Goal: Transaction & Acquisition: Book appointment/travel/reservation

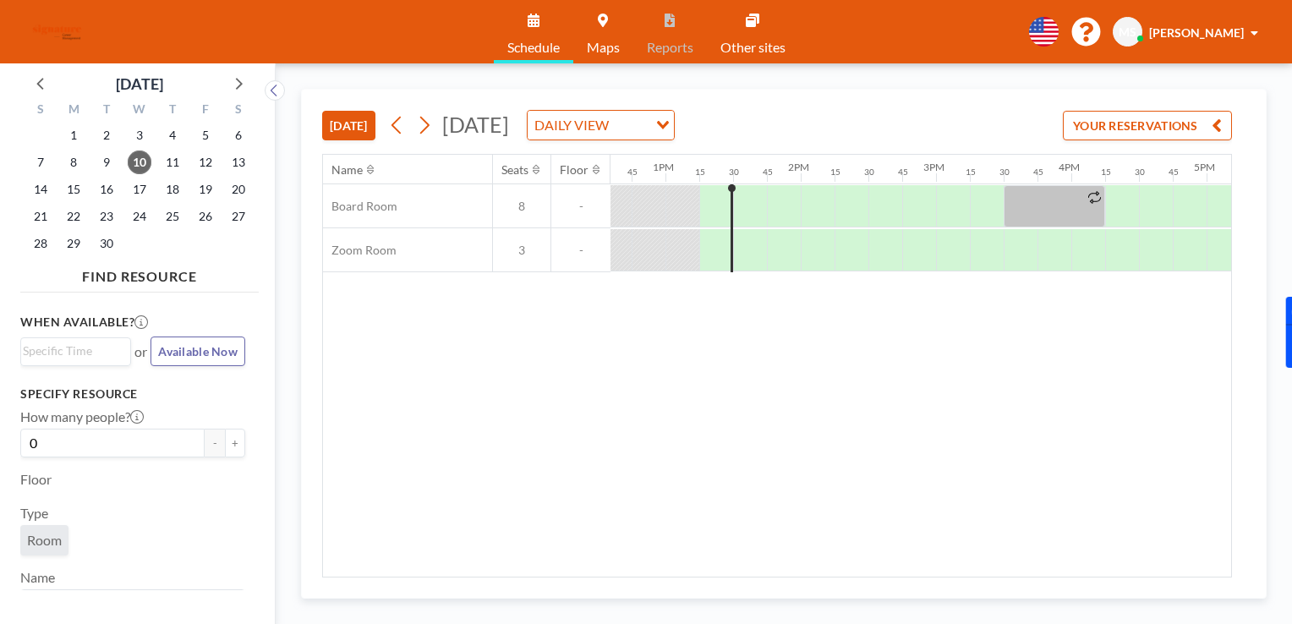
scroll to position [0, 1703]
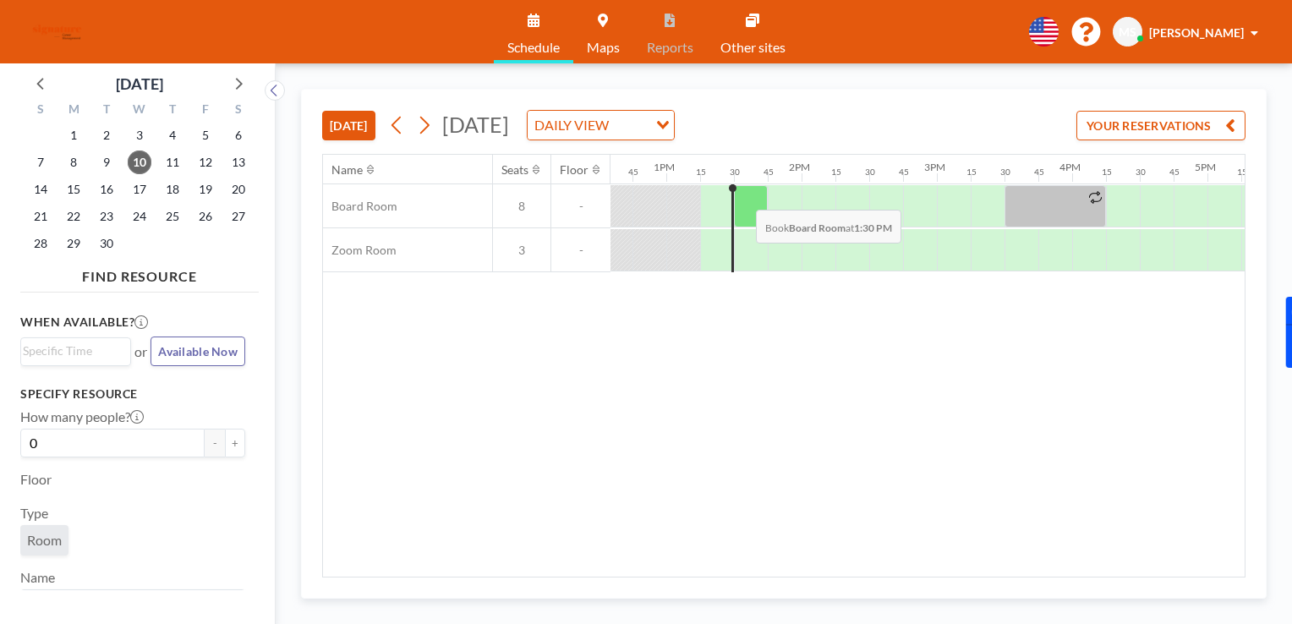
click at [742, 196] on div at bounding box center [751, 206] width 34 height 42
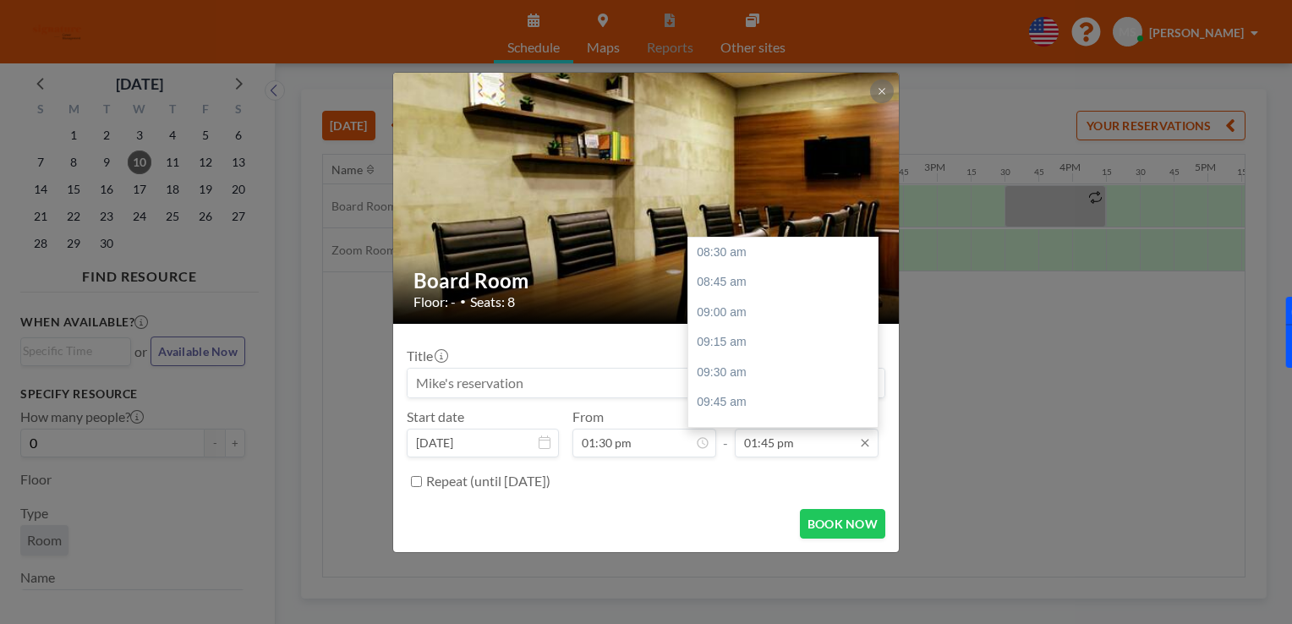
scroll to position [632, 0]
click at [836, 446] on input "01:45 pm" at bounding box center [807, 443] width 144 height 29
click at [747, 287] on div "02:00 pm" at bounding box center [787, 282] width 198 height 30
type input "02:00 pm"
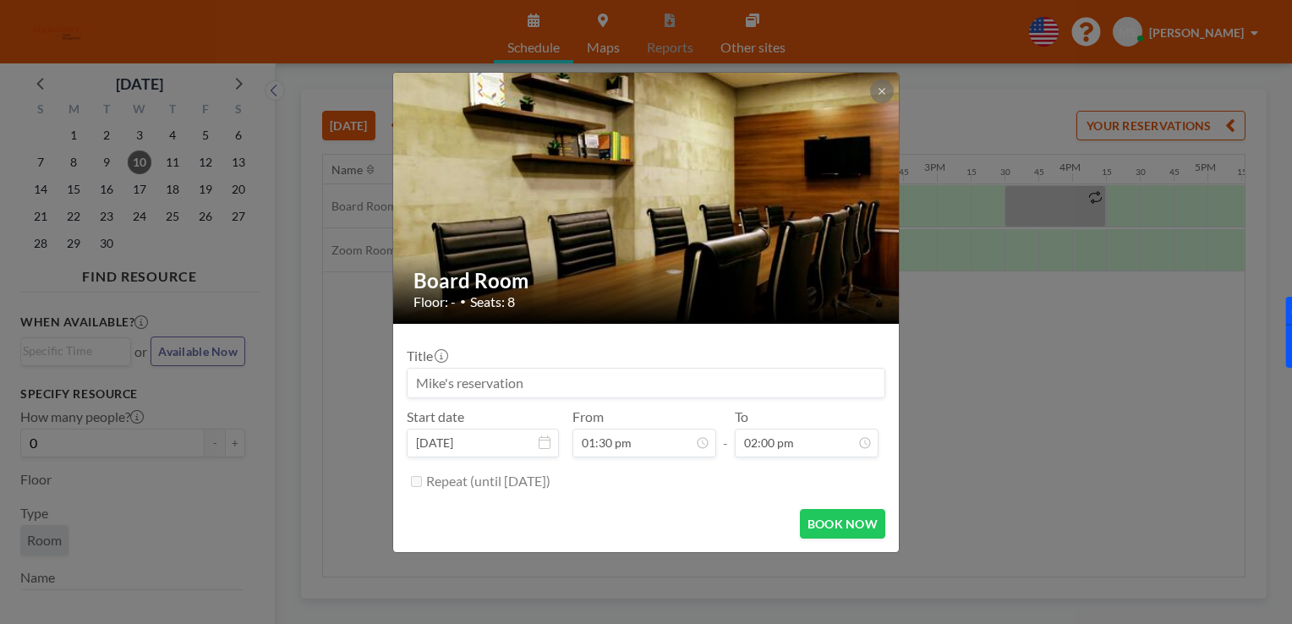
click at [451, 482] on label "Repeat (until [DATE])" at bounding box center [488, 481] width 124 height 17
click at [835, 523] on button "BOOK NOW" at bounding box center [842, 524] width 85 height 30
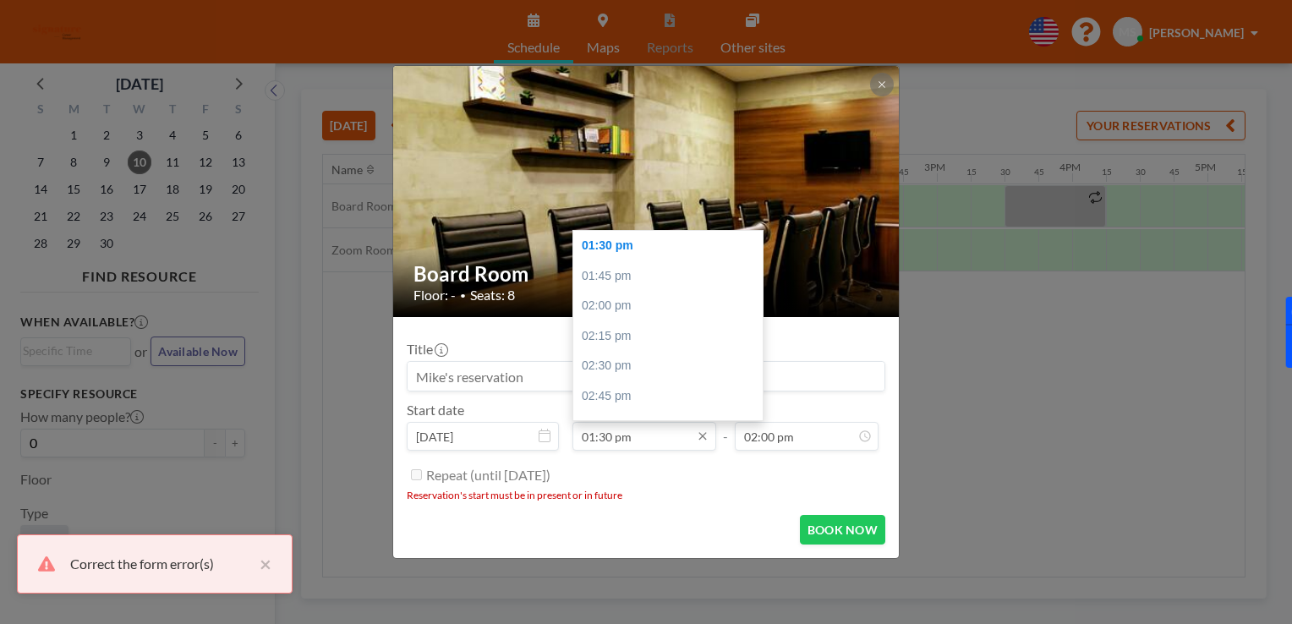
click at [681, 439] on input "01:30 pm" at bounding box center [644, 436] width 144 height 29
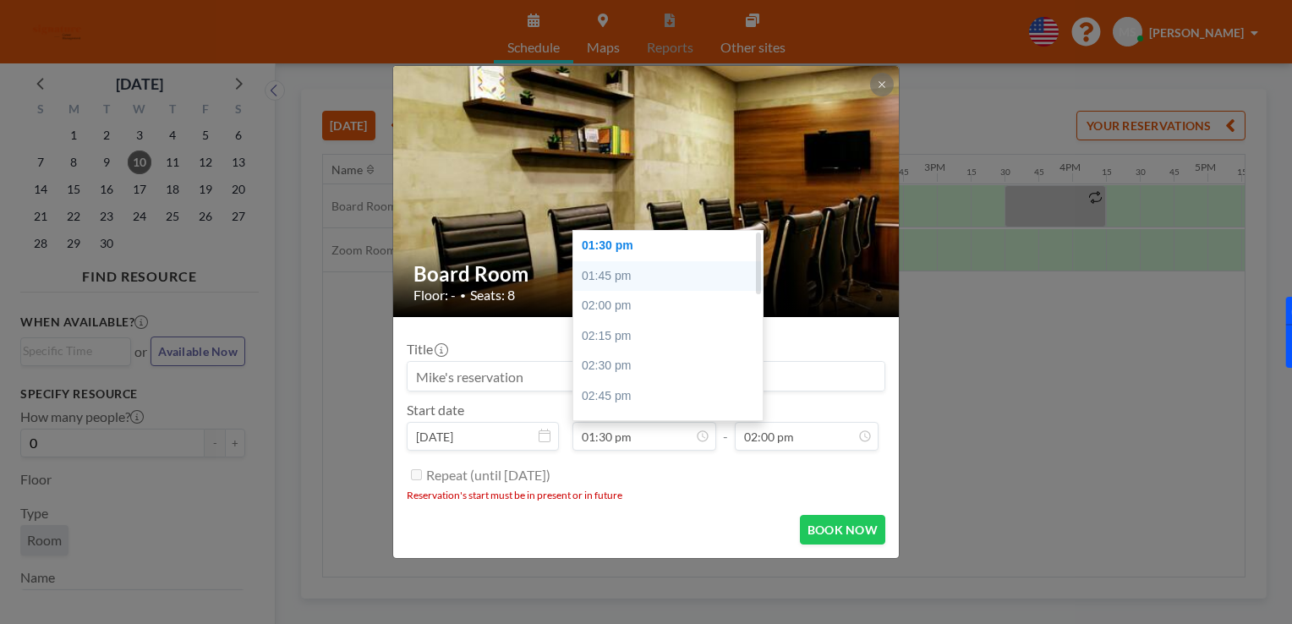
click at [670, 282] on div "01:45 pm" at bounding box center [672, 276] width 198 height 30
type input "01:45 pm"
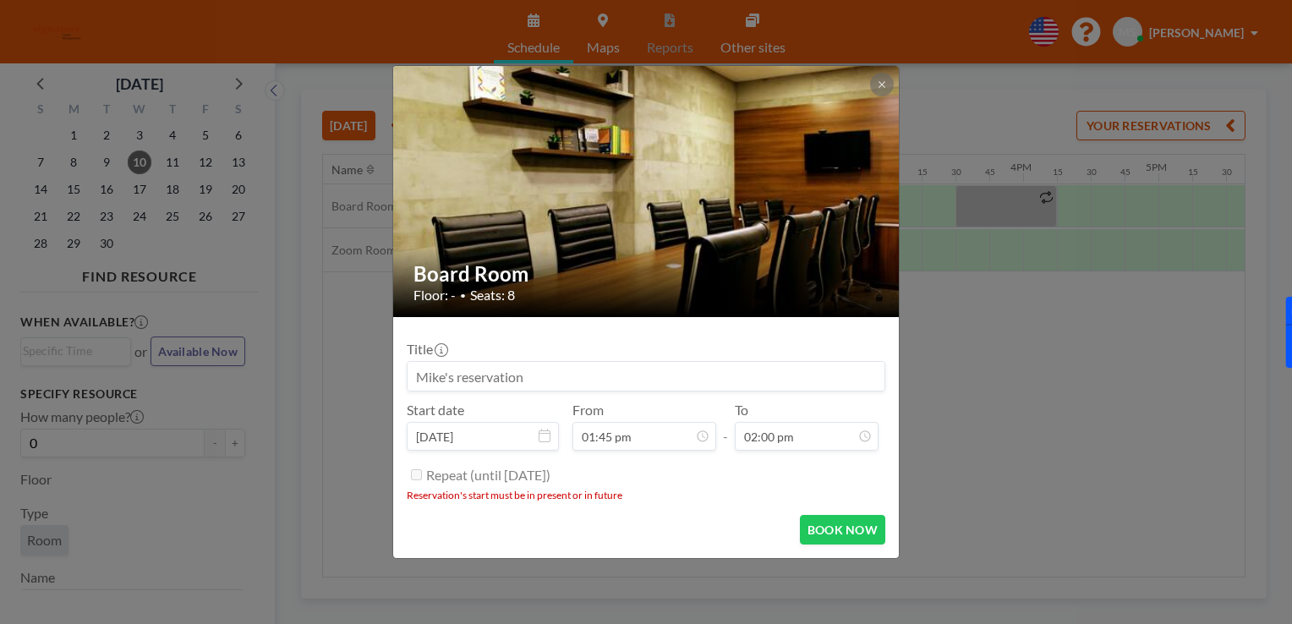
scroll to position [0, 1826]
click at [883, 79] on icon at bounding box center [882, 84] width 10 height 10
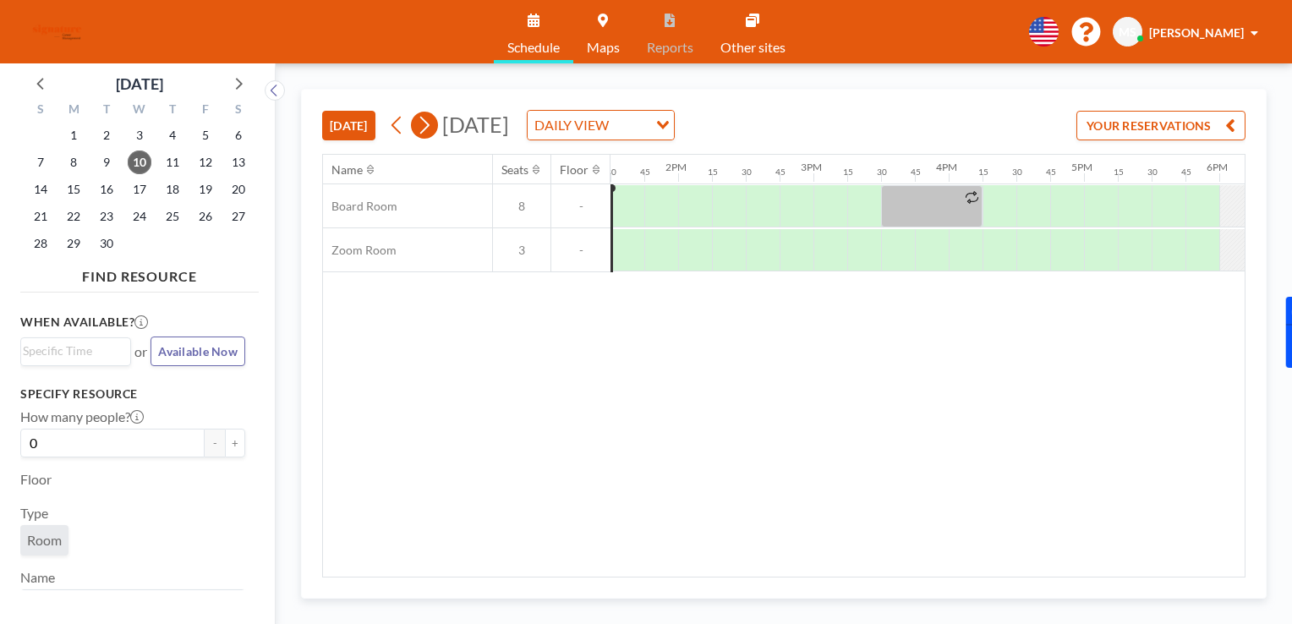
click at [429, 130] on icon at bounding box center [424, 124] width 16 height 25
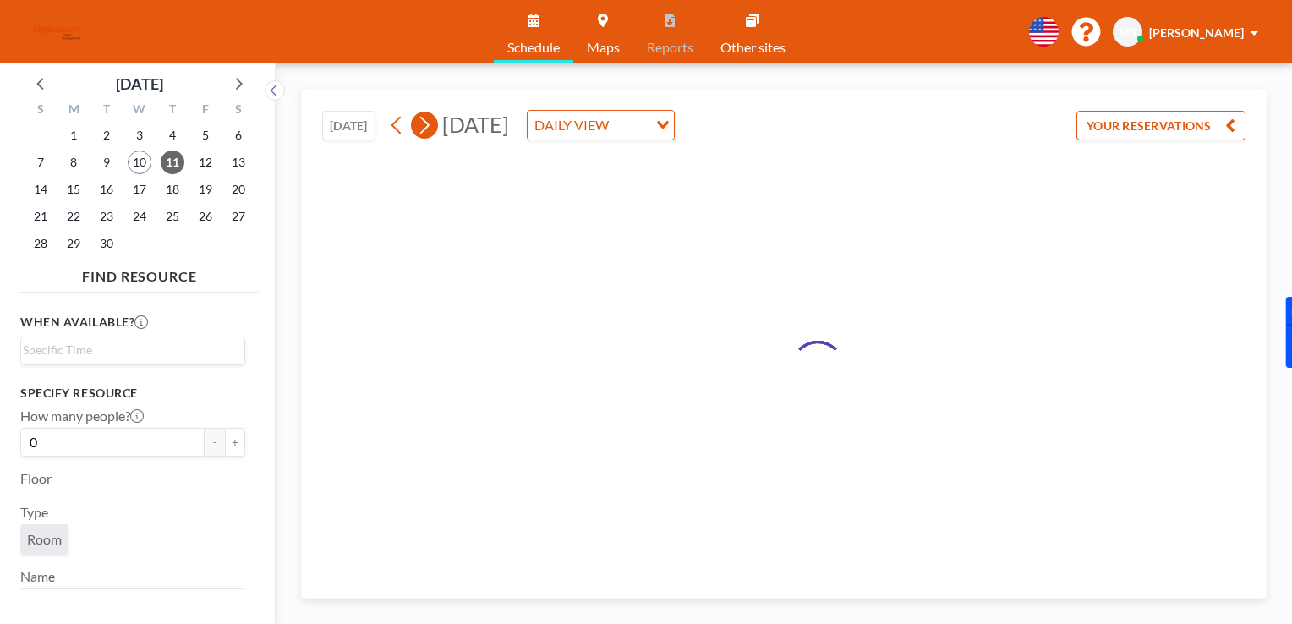
click at [429, 130] on icon at bounding box center [424, 124] width 16 height 25
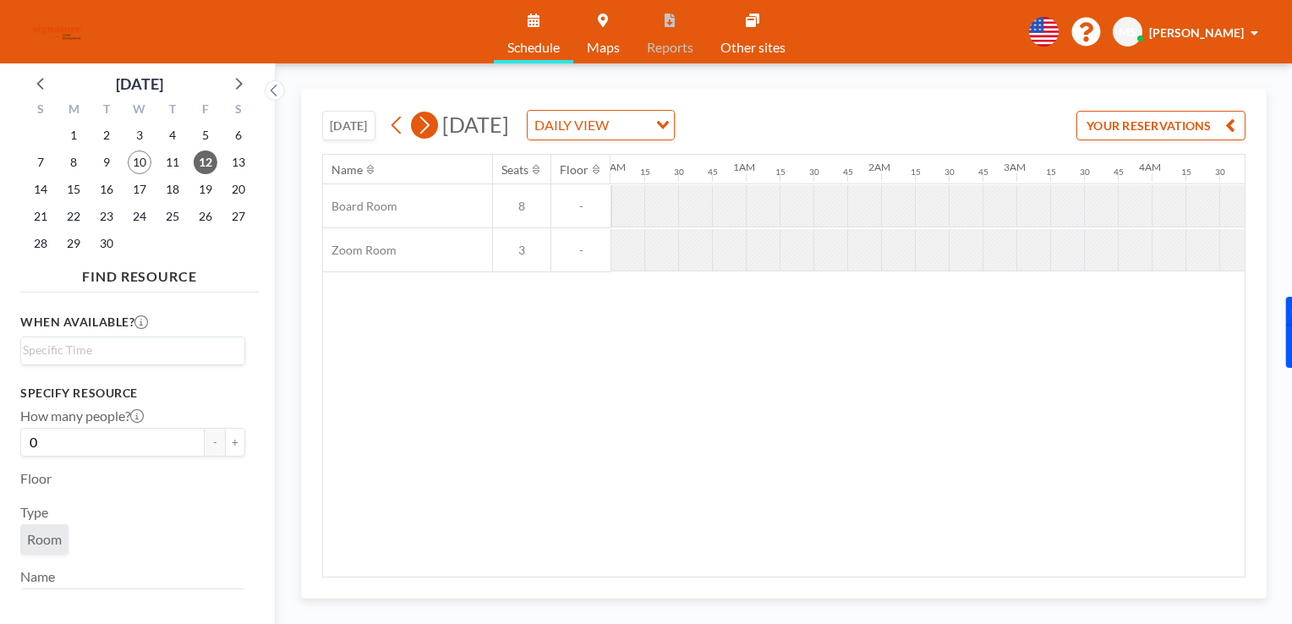
click at [429, 130] on icon at bounding box center [424, 124] width 16 height 25
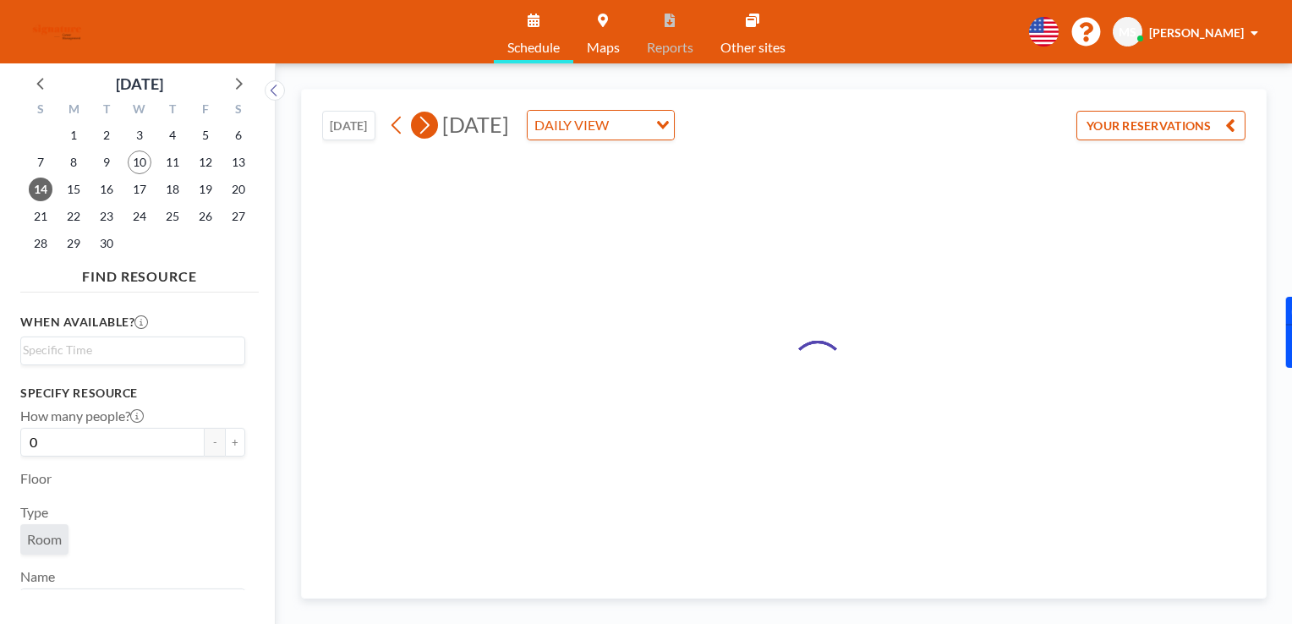
click at [429, 130] on icon at bounding box center [424, 124] width 16 height 25
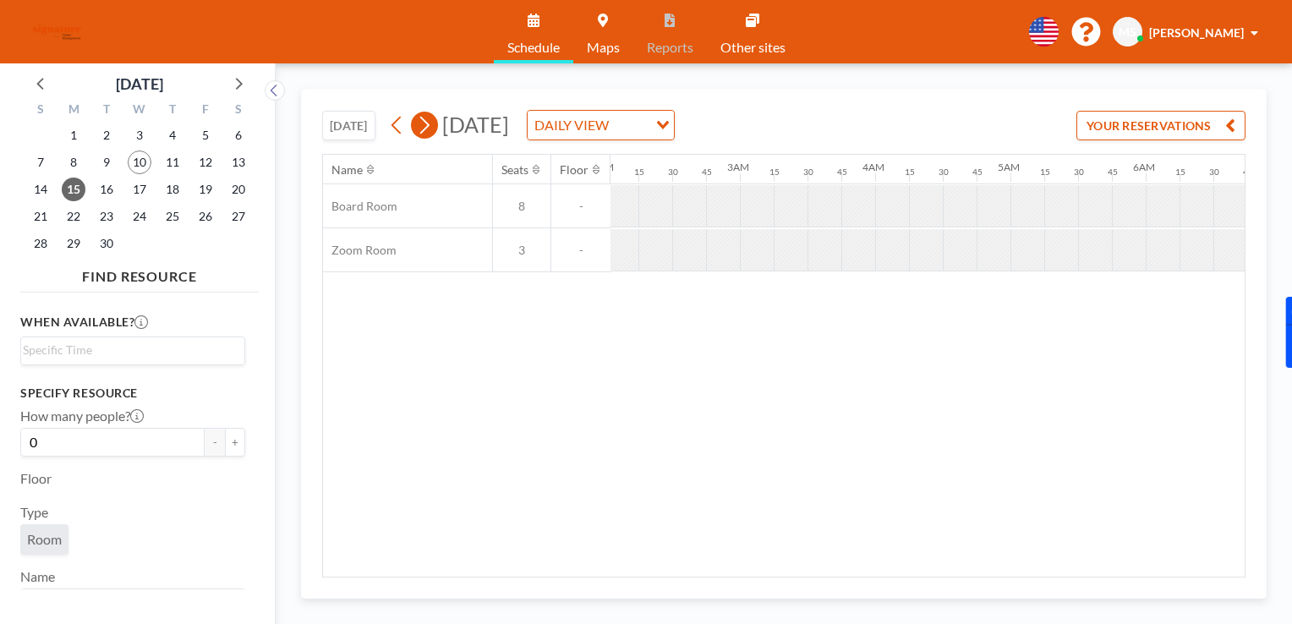
click at [429, 130] on icon at bounding box center [424, 124] width 16 height 25
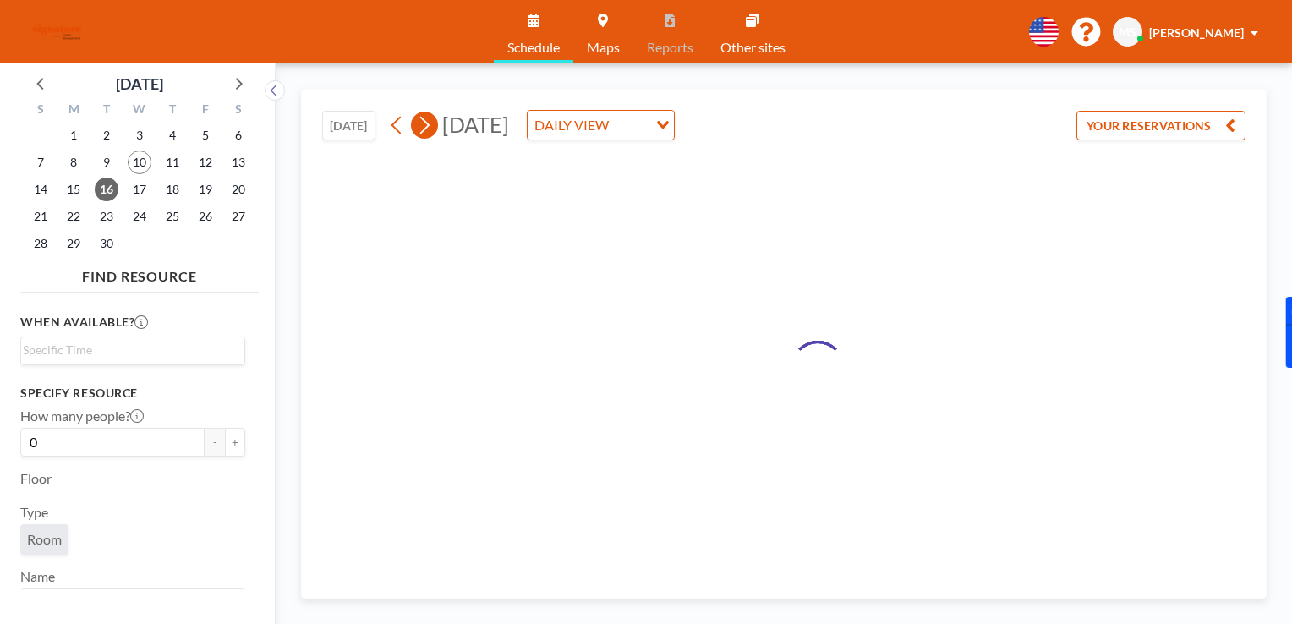
click at [429, 130] on icon at bounding box center [424, 124] width 16 height 25
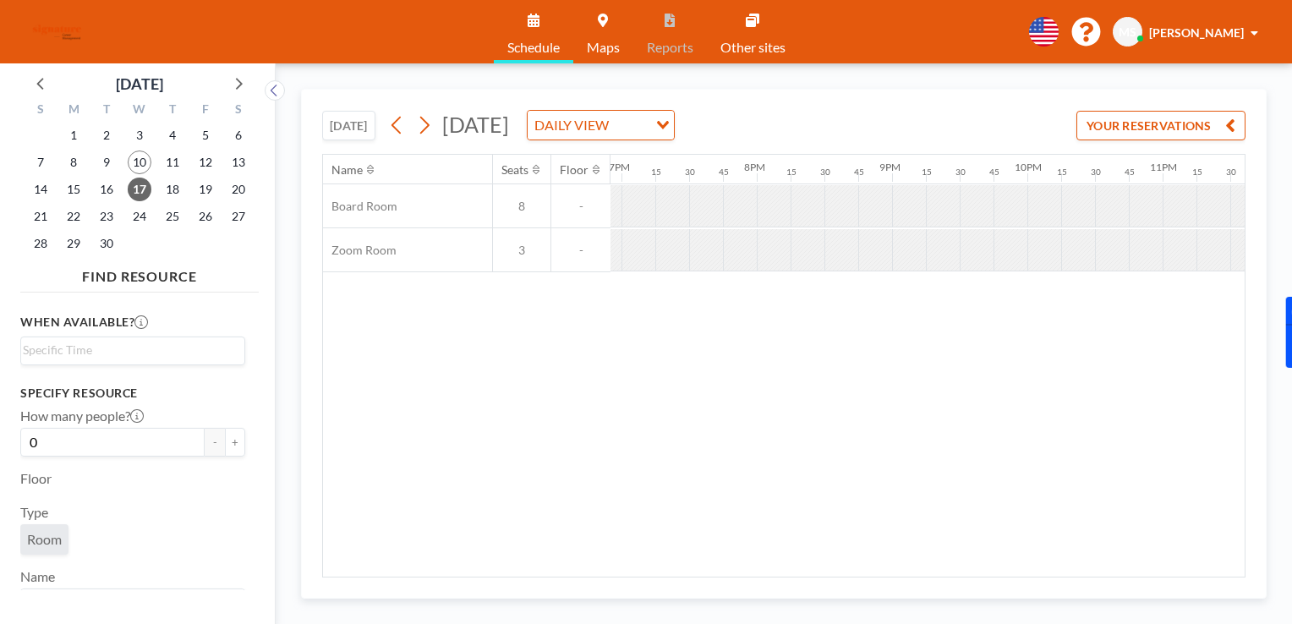
scroll to position [0, 2613]
click at [423, 123] on icon at bounding box center [424, 124] width 16 height 25
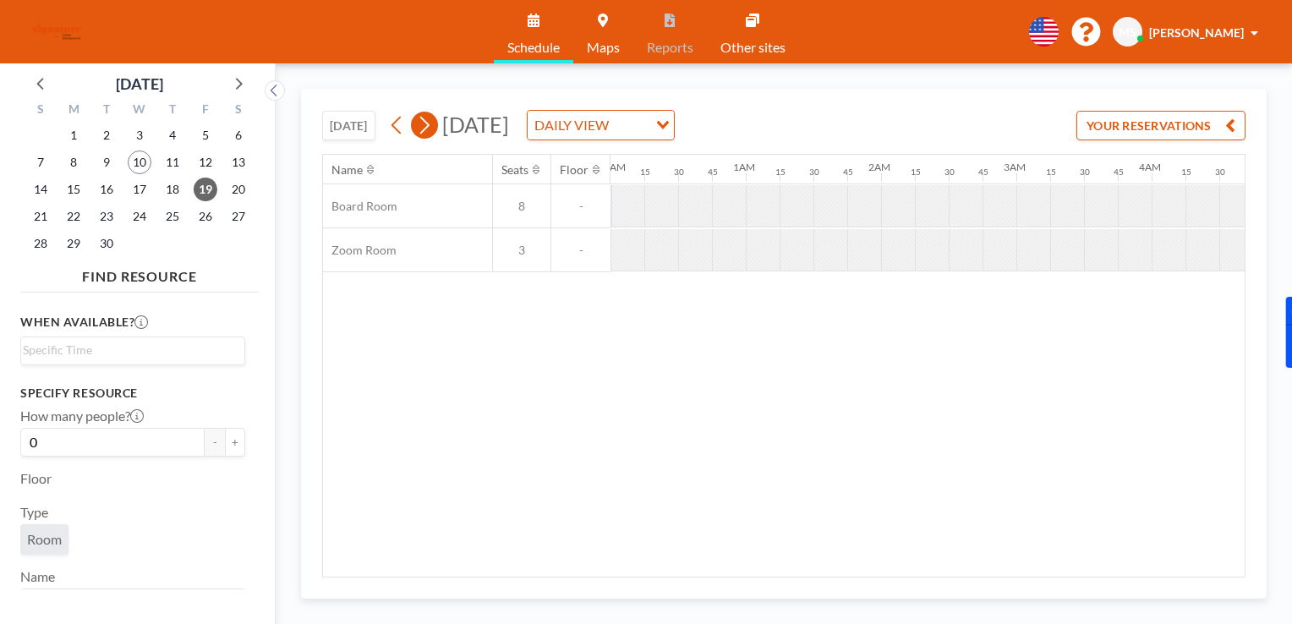
click at [423, 123] on icon at bounding box center [424, 124] width 16 height 25
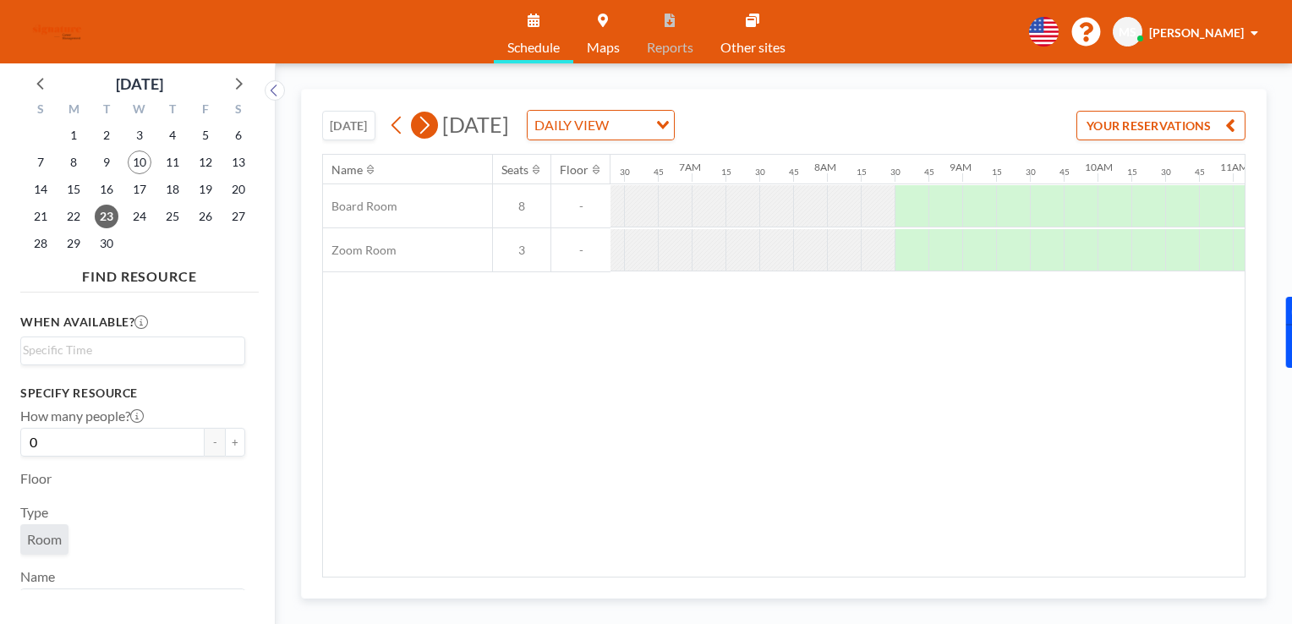
scroll to position [0, 1049]
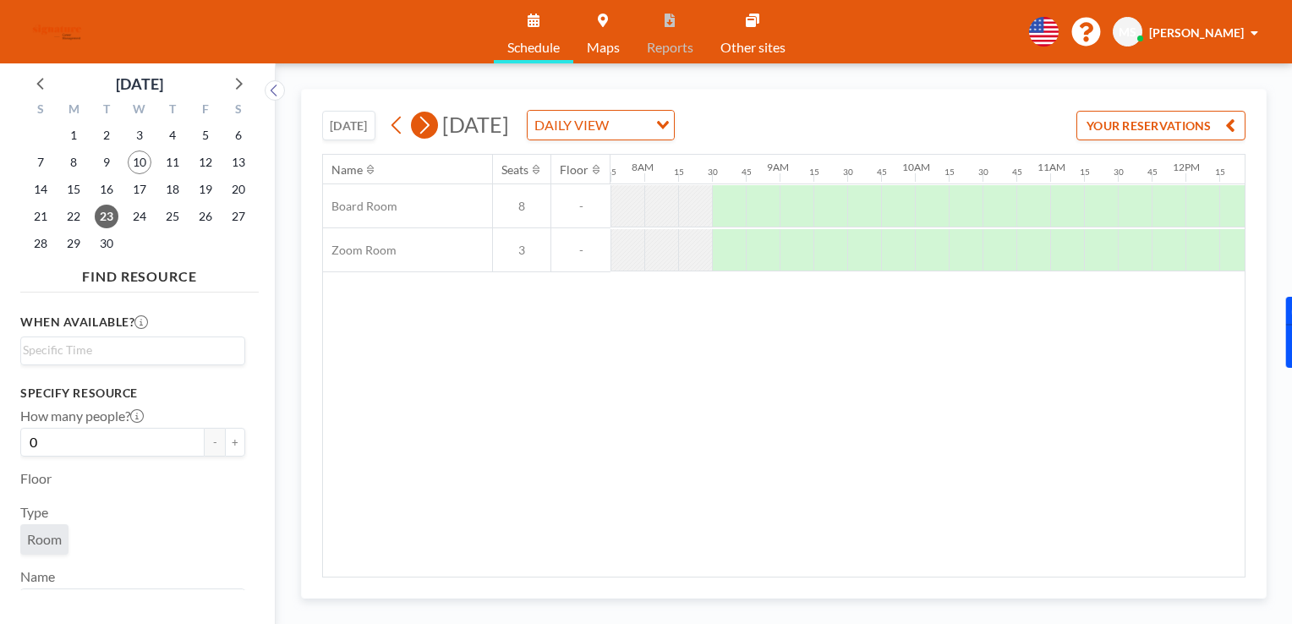
click at [423, 123] on icon at bounding box center [424, 124] width 16 height 25
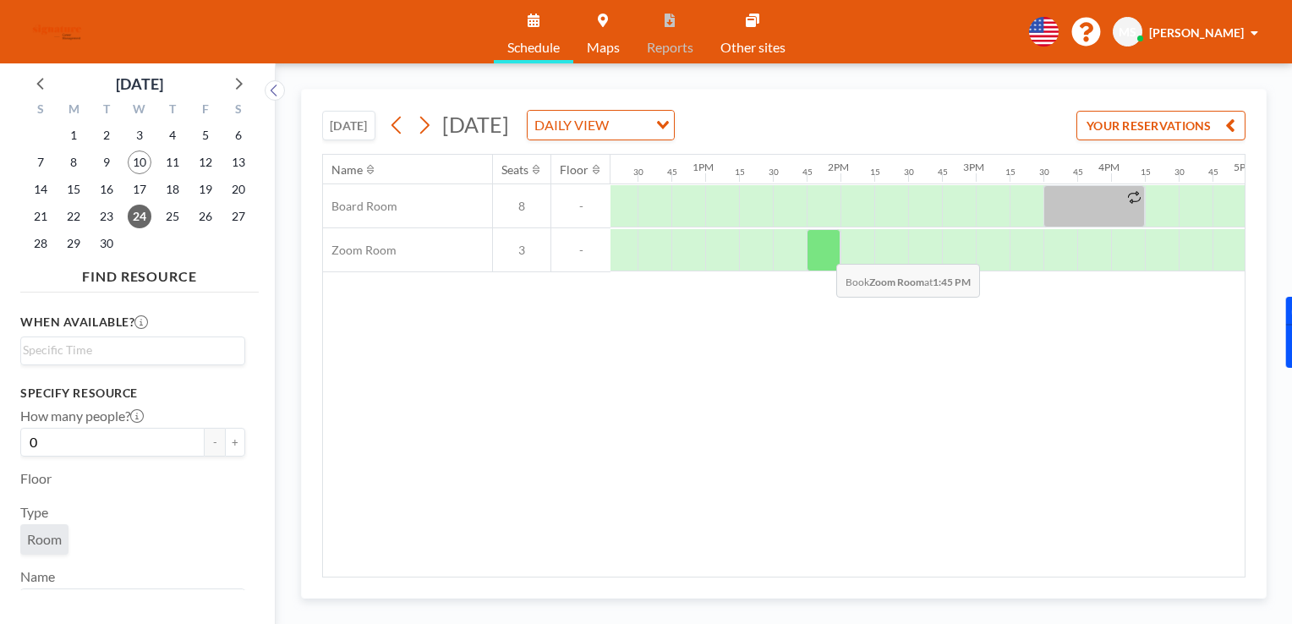
scroll to position [0, 1434]
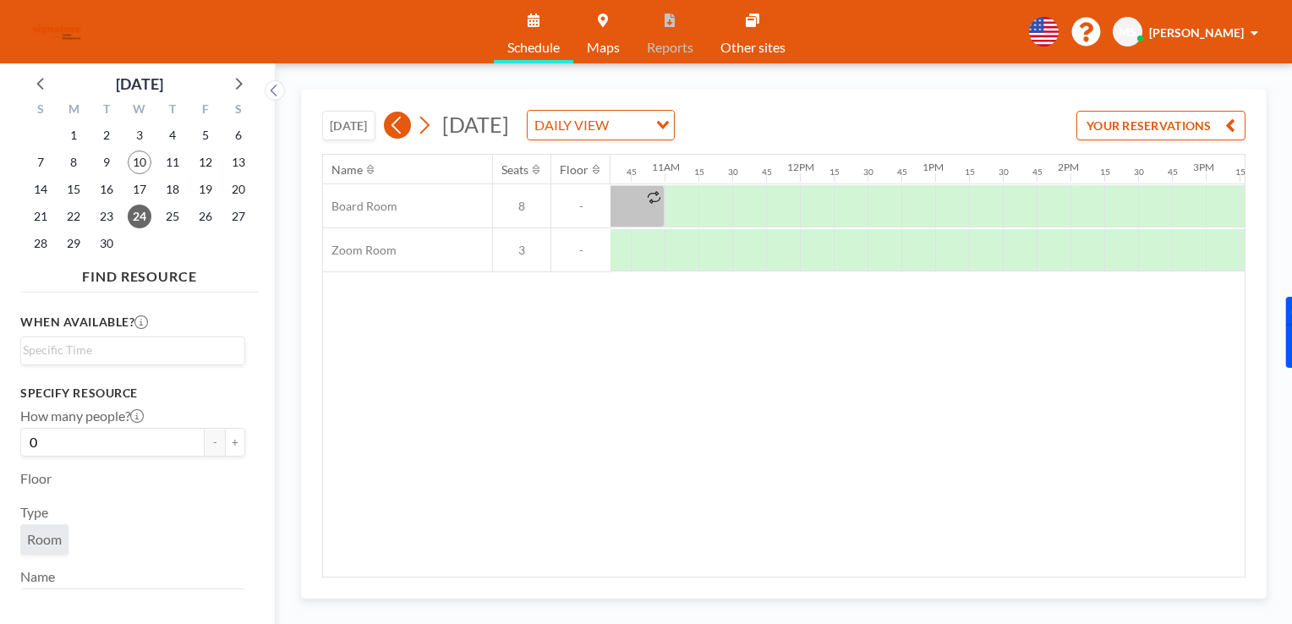
click at [404, 124] on icon at bounding box center [397, 124] width 16 height 25
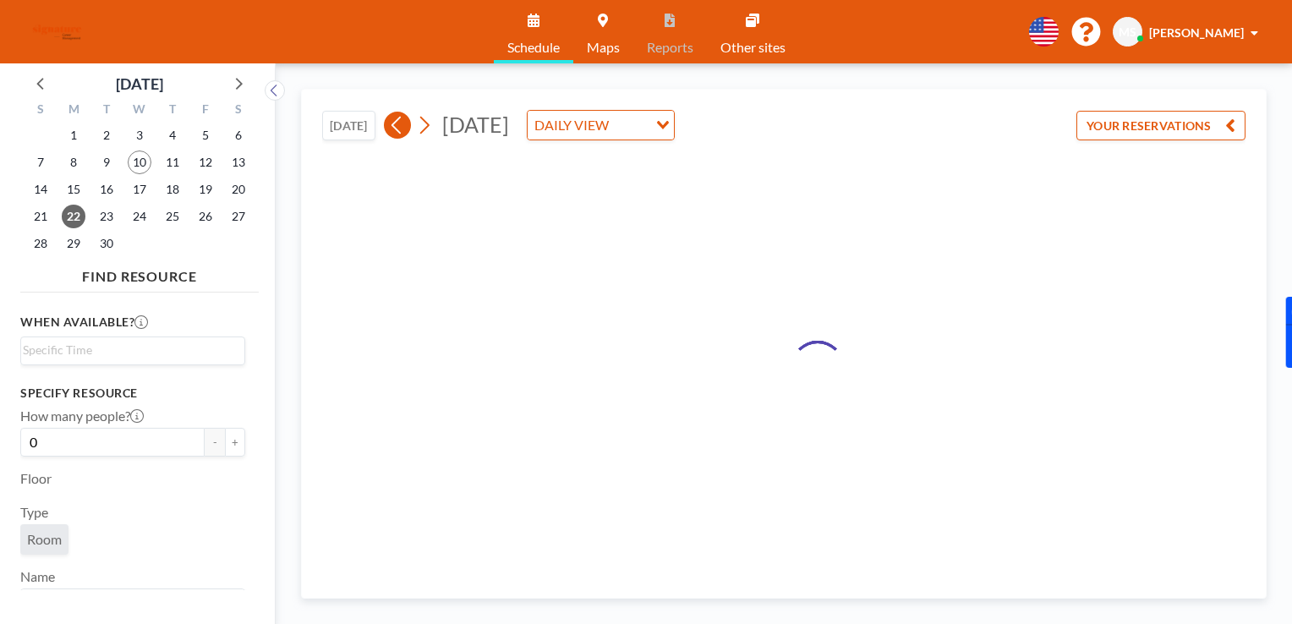
click at [404, 124] on icon at bounding box center [397, 124] width 16 height 25
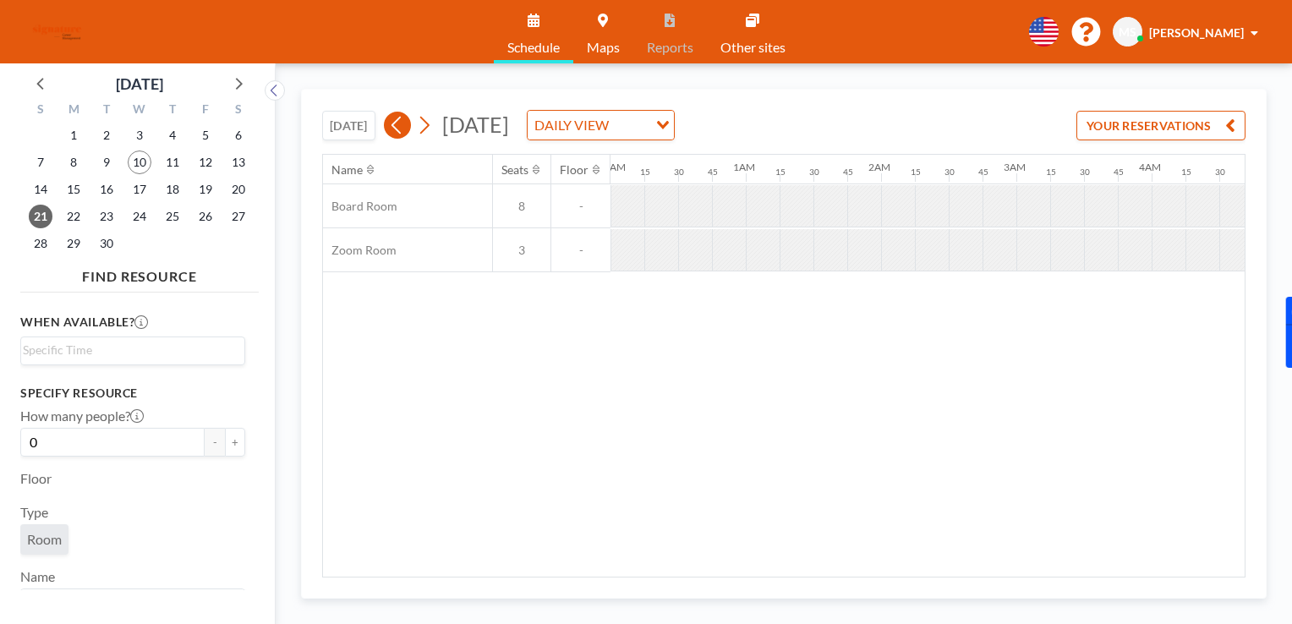
click at [404, 124] on icon at bounding box center [397, 124] width 16 height 25
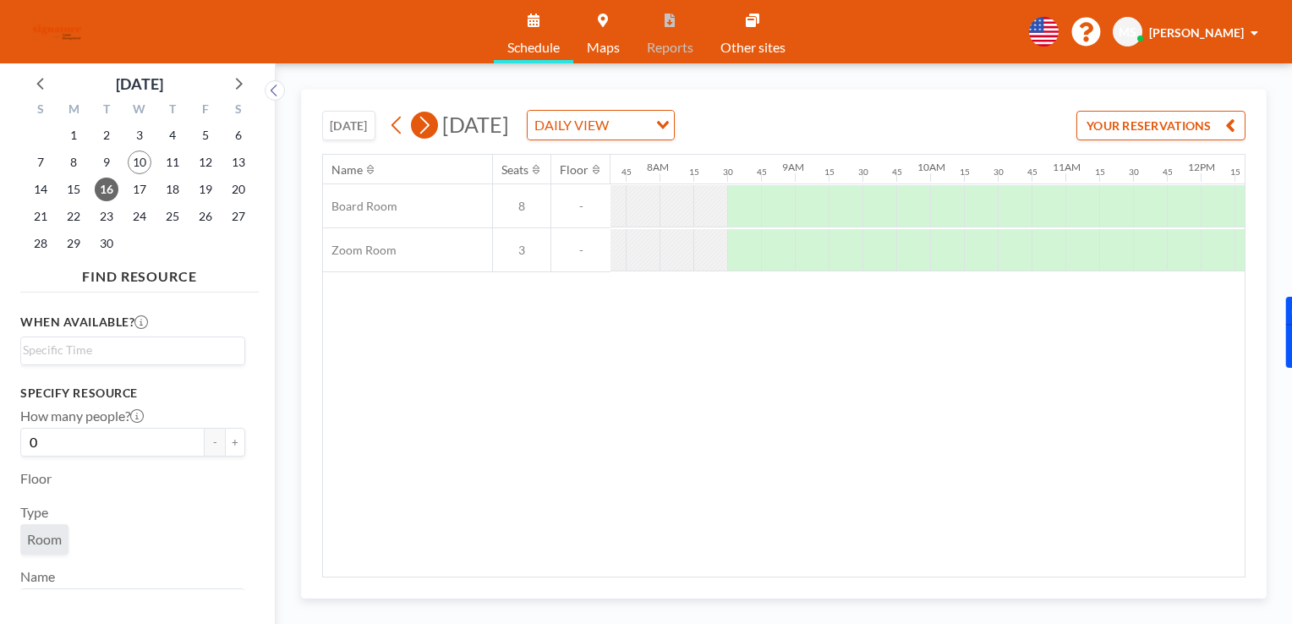
scroll to position [0, 1049]
click at [424, 126] on icon at bounding box center [424, 124] width 16 height 25
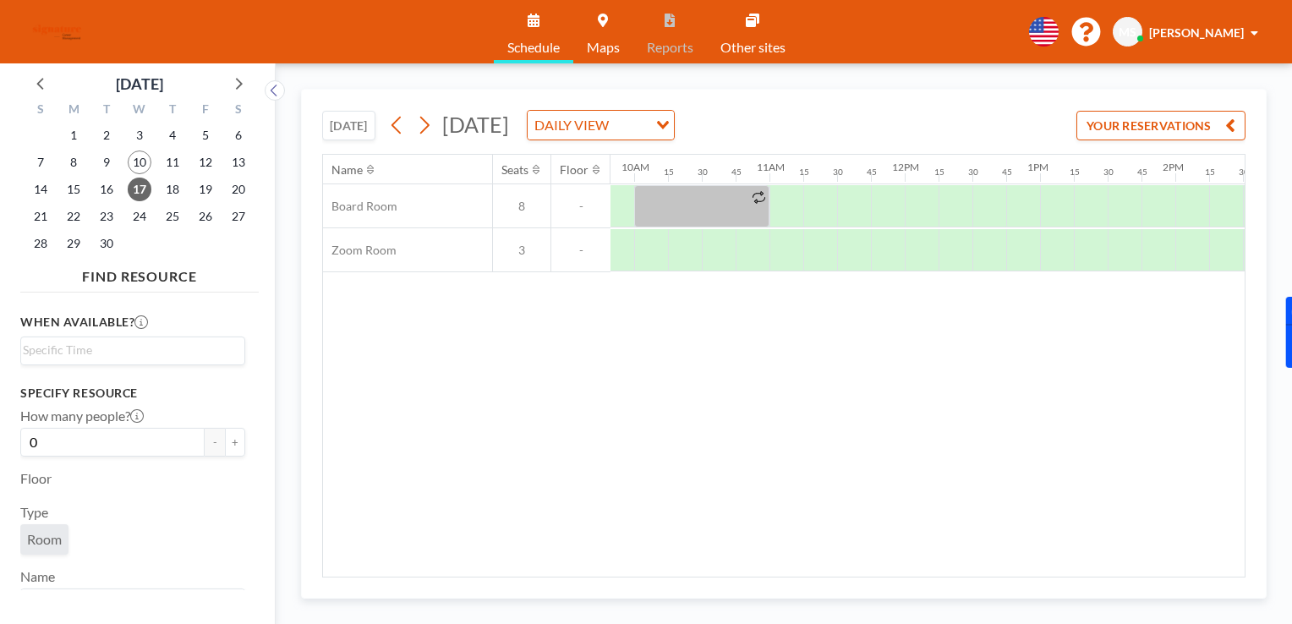
scroll to position [0, 1335]
click at [1075, 189] on div at bounding box center [1085, 206] width 34 height 42
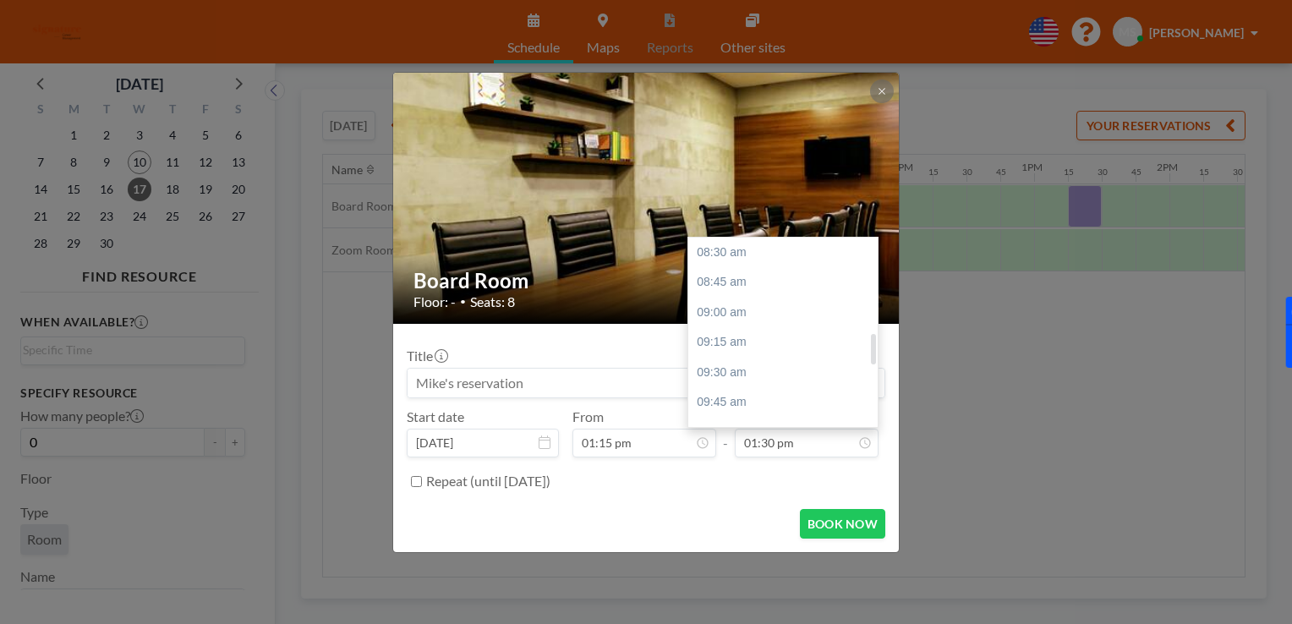
scroll to position [602, 0]
click at [746, 313] on div "02:00 pm" at bounding box center [787, 313] width 198 height 30
type input "02:00 pm"
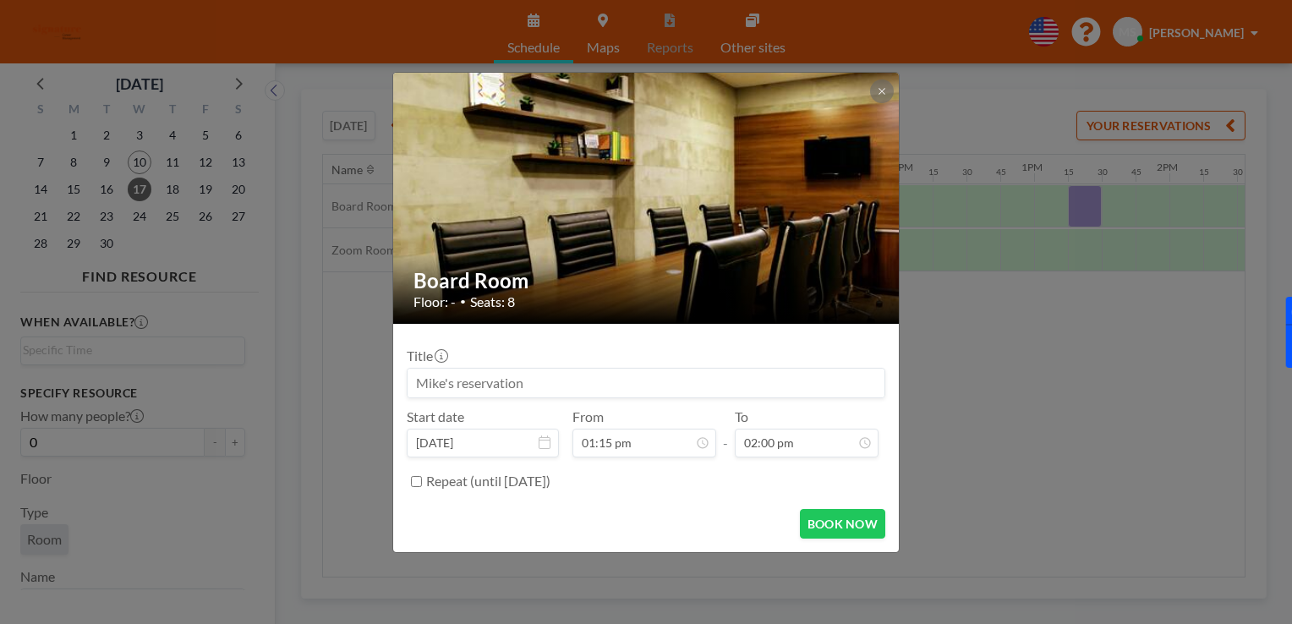
click at [419, 477] on input "Repeat (until [DATE])" at bounding box center [416, 481] width 11 height 11
checkbox input "true"
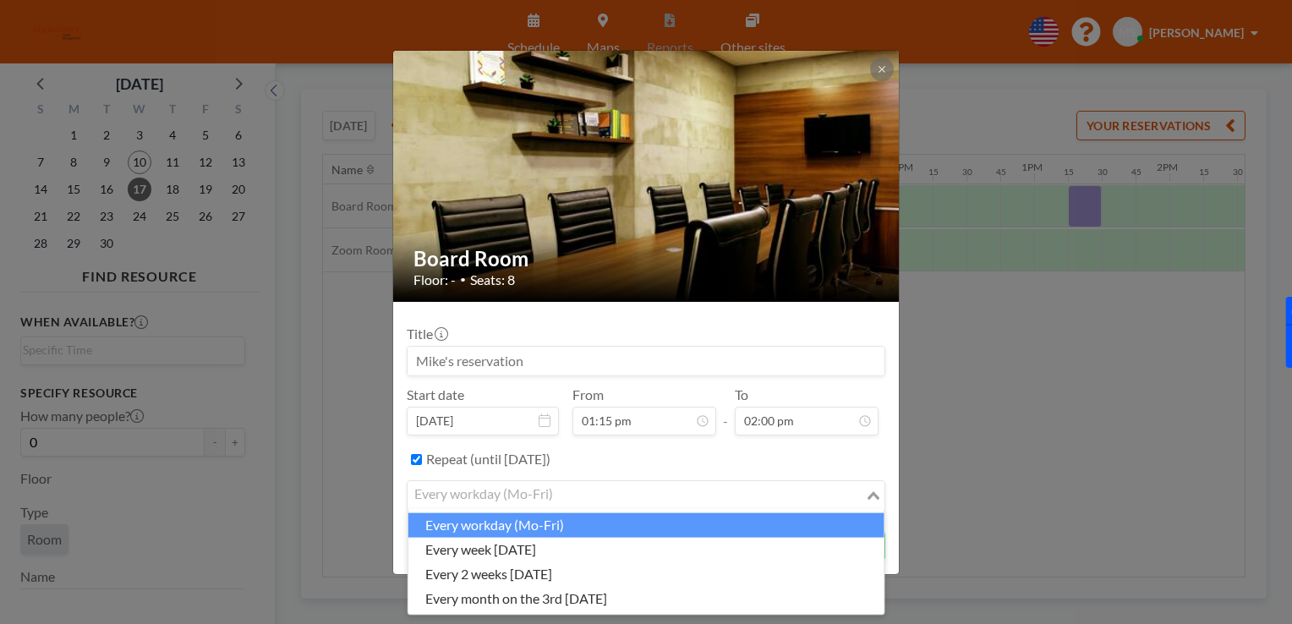
click at [627, 499] on input "Search for option" at bounding box center [636, 496] width 454 height 22
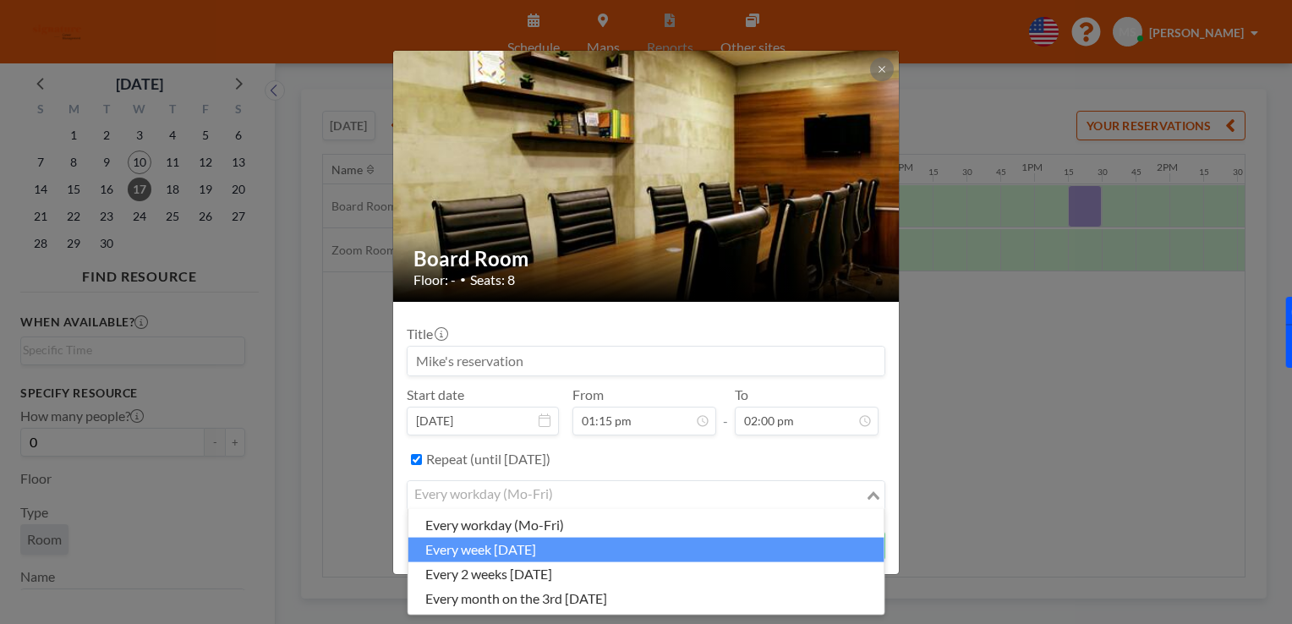
click at [576, 550] on li "every week [DATE]" at bounding box center [646, 549] width 476 height 25
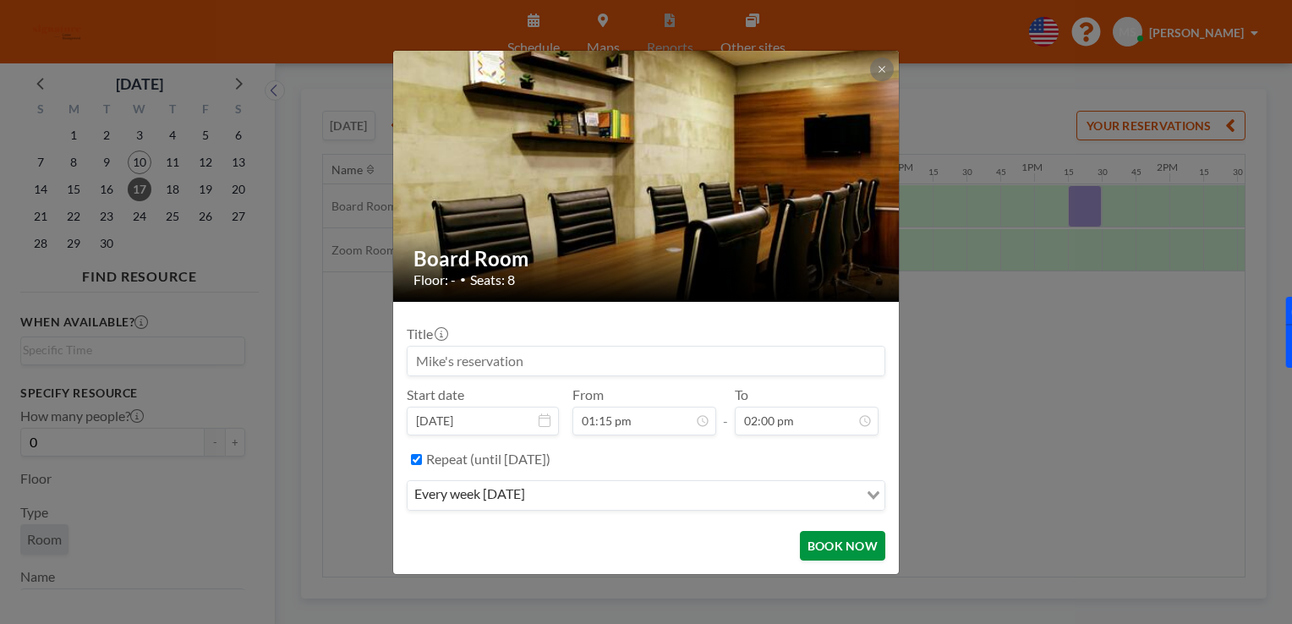
click at [817, 545] on button "BOOK NOW" at bounding box center [842, 546] width 85 height 30
